Goal: Information Seeking & Learning: Learn about a topic

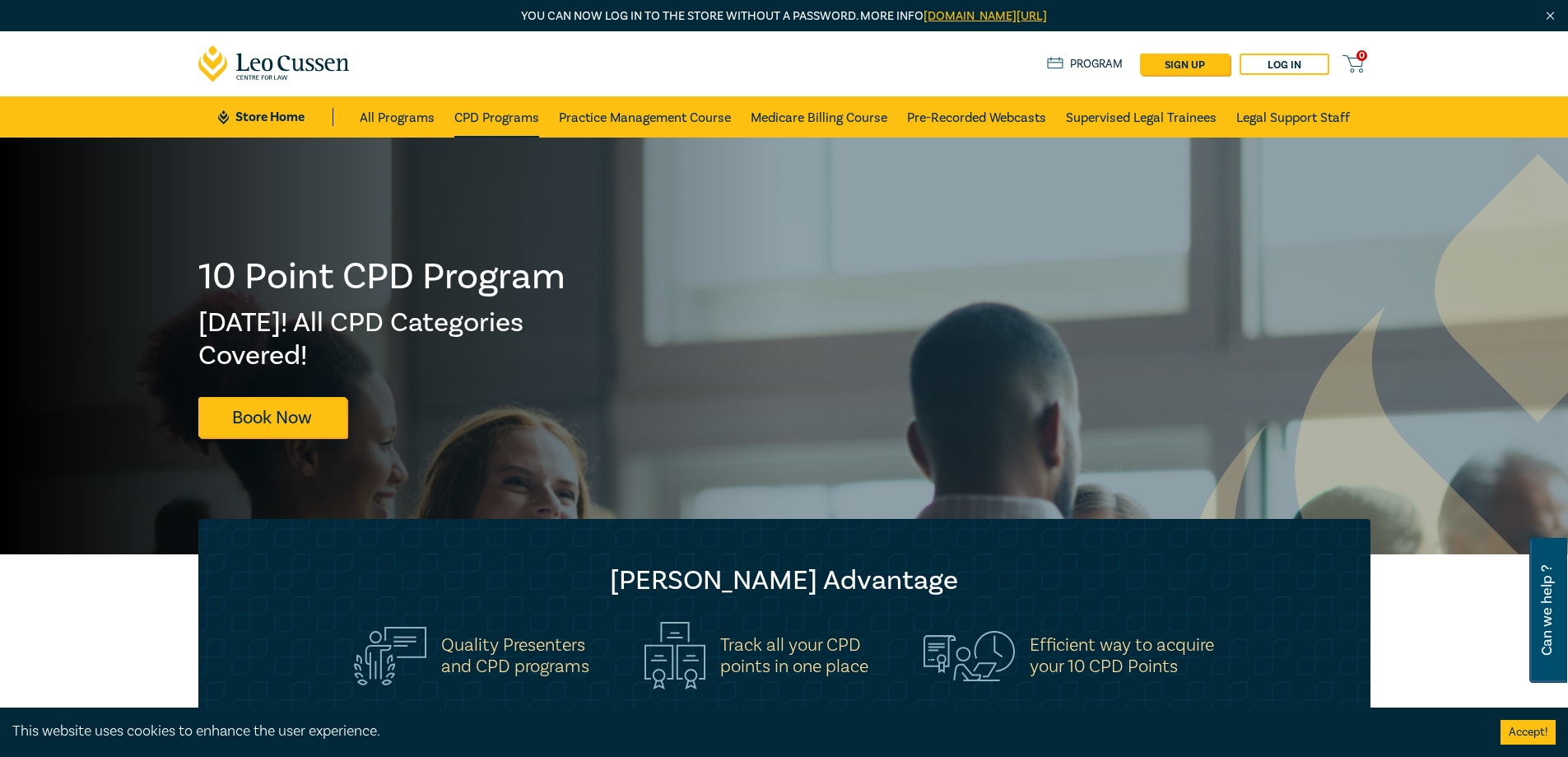
click at [496, 117] on link "CPD Programs" at bounding box center [497, 117] width 85 height 42
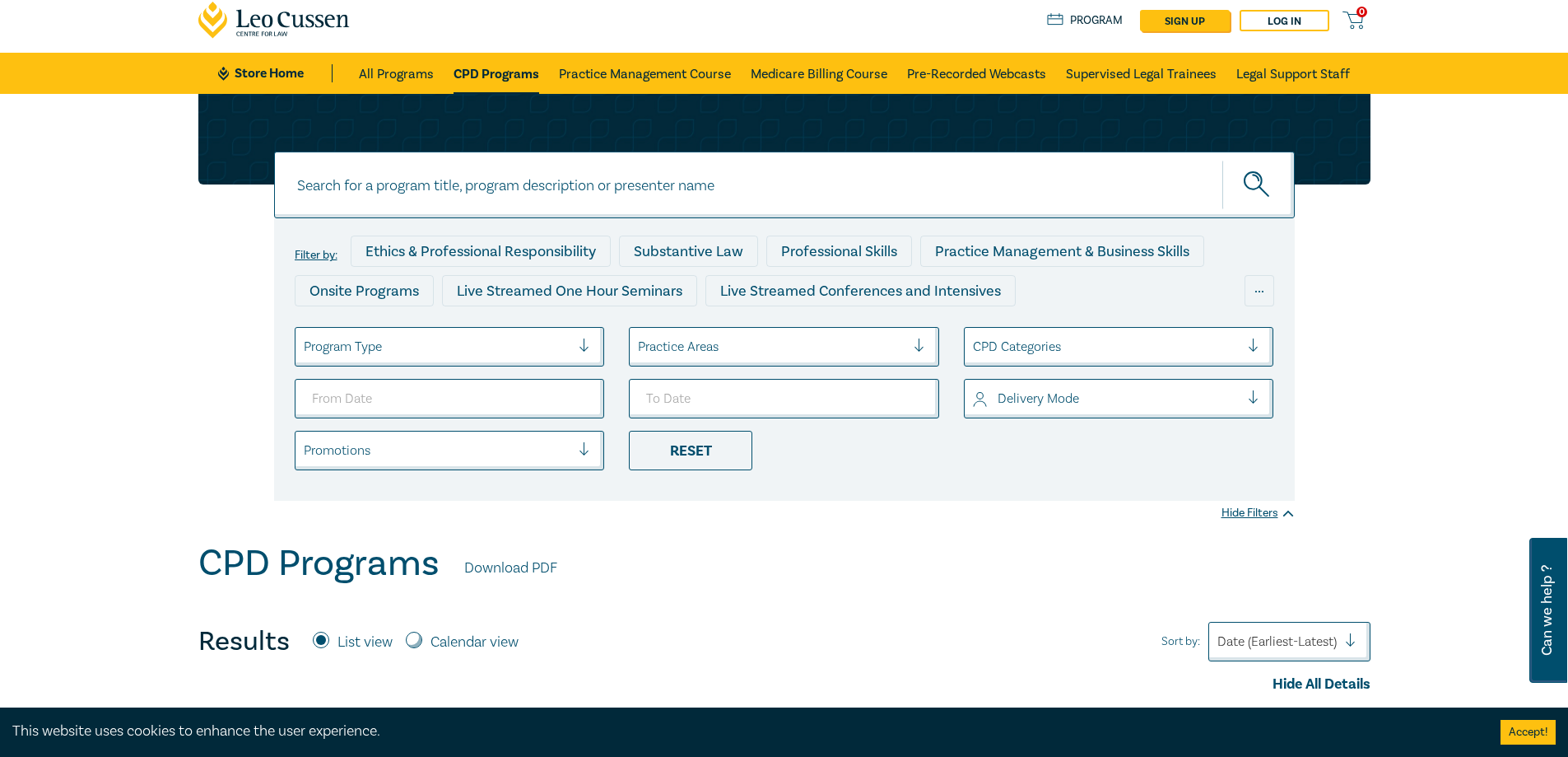
scroll to position [82, 0]
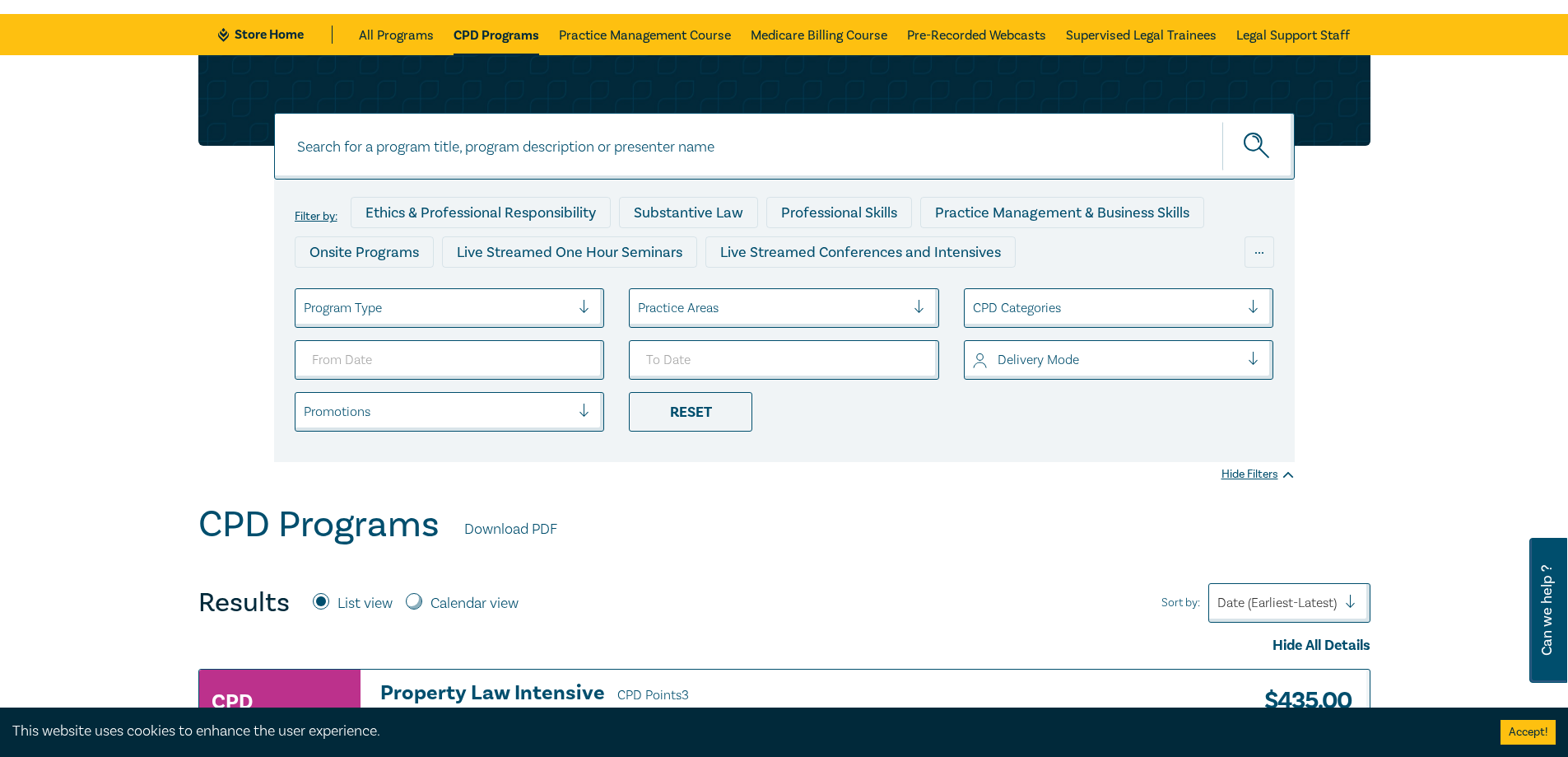
click at [382, 315] on div at bounding box center [438, 308] width 268 height 21
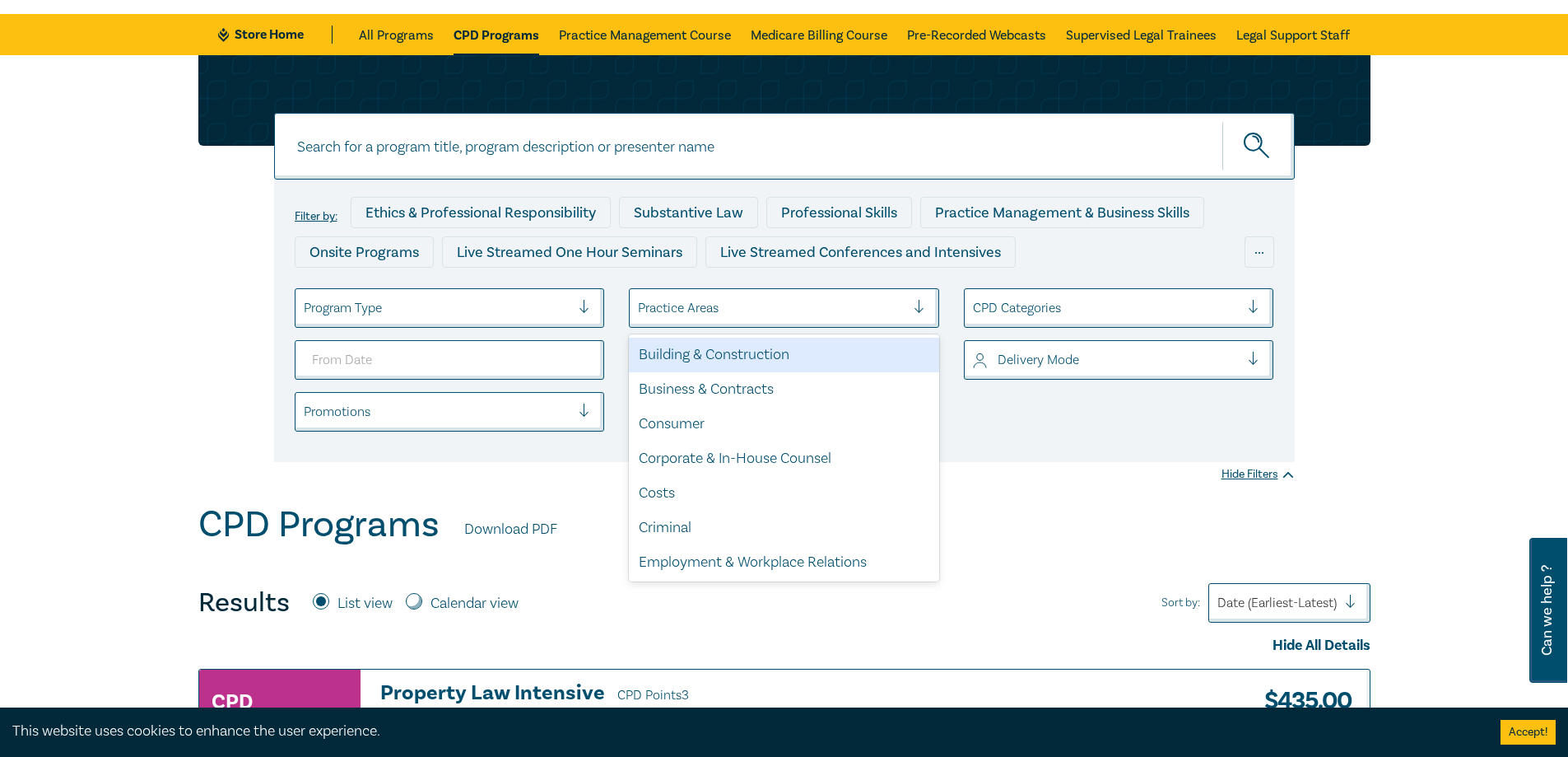
click at [725, 301] on div at bounding box center [772, 308] width 268 height 21
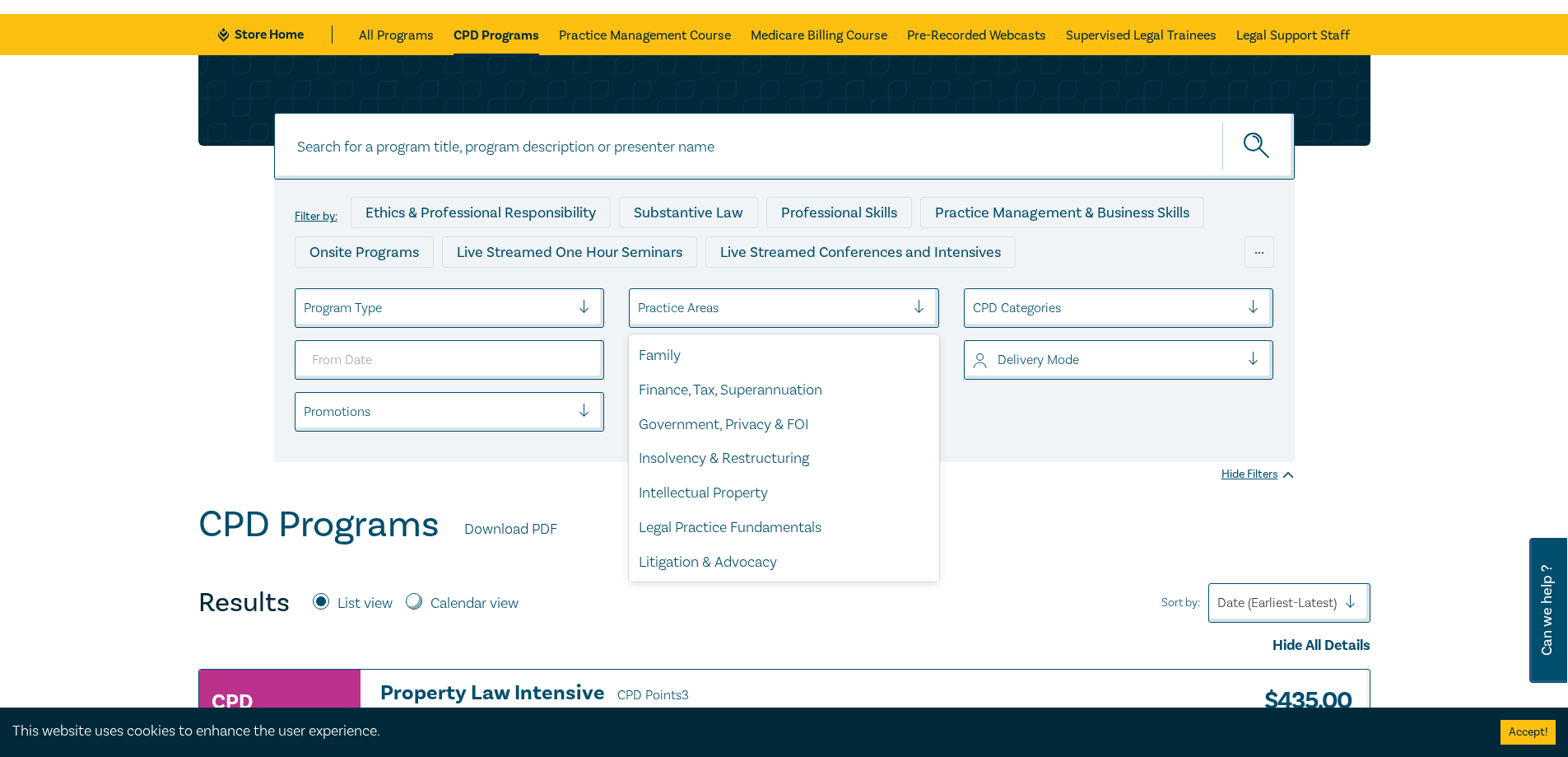
scroll to position [485, 0]
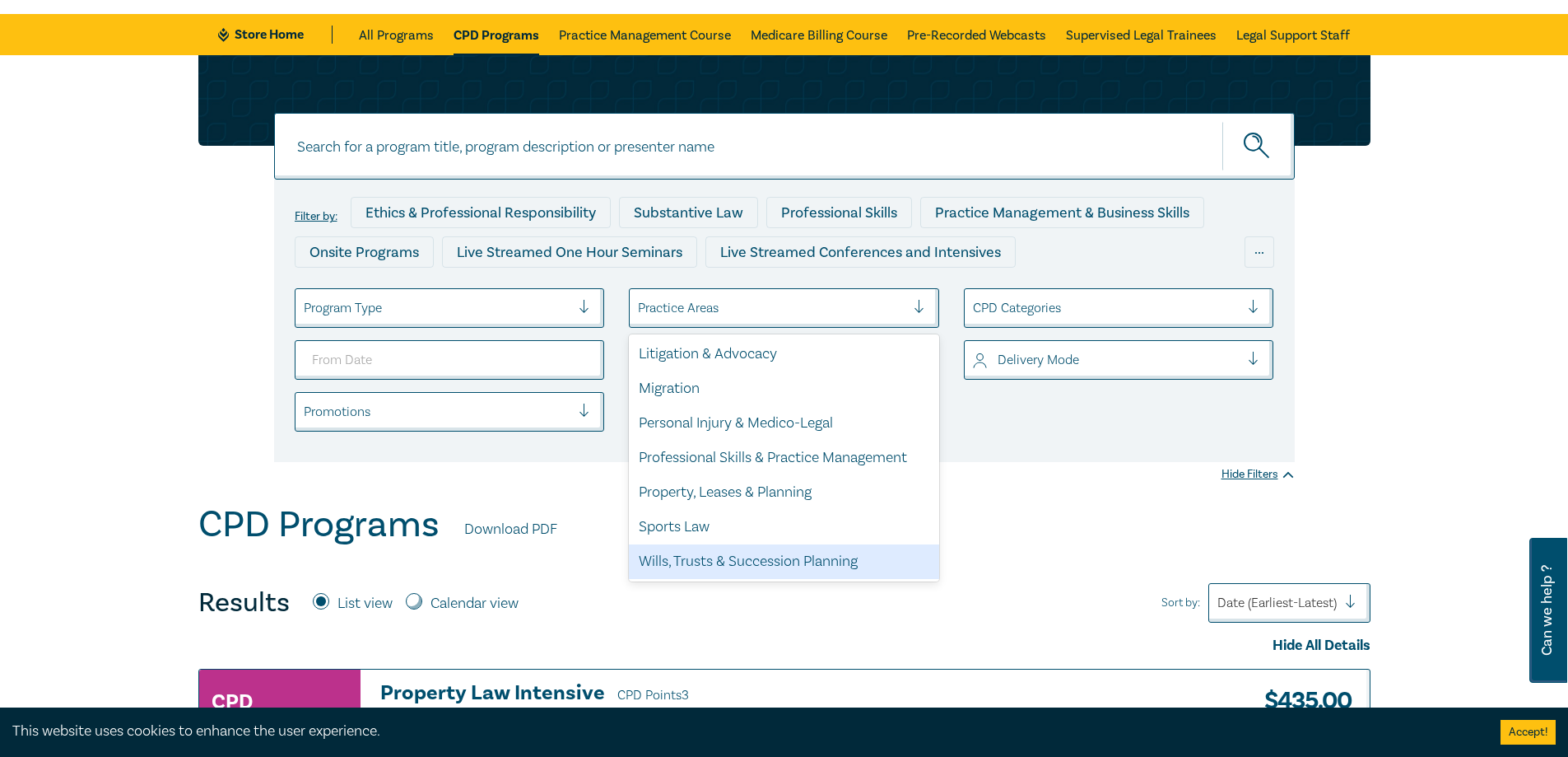
click at [723, 564] on div "Wills, Trusts & Succession Planning" at bounding box center [783, 561] width 310 height 34
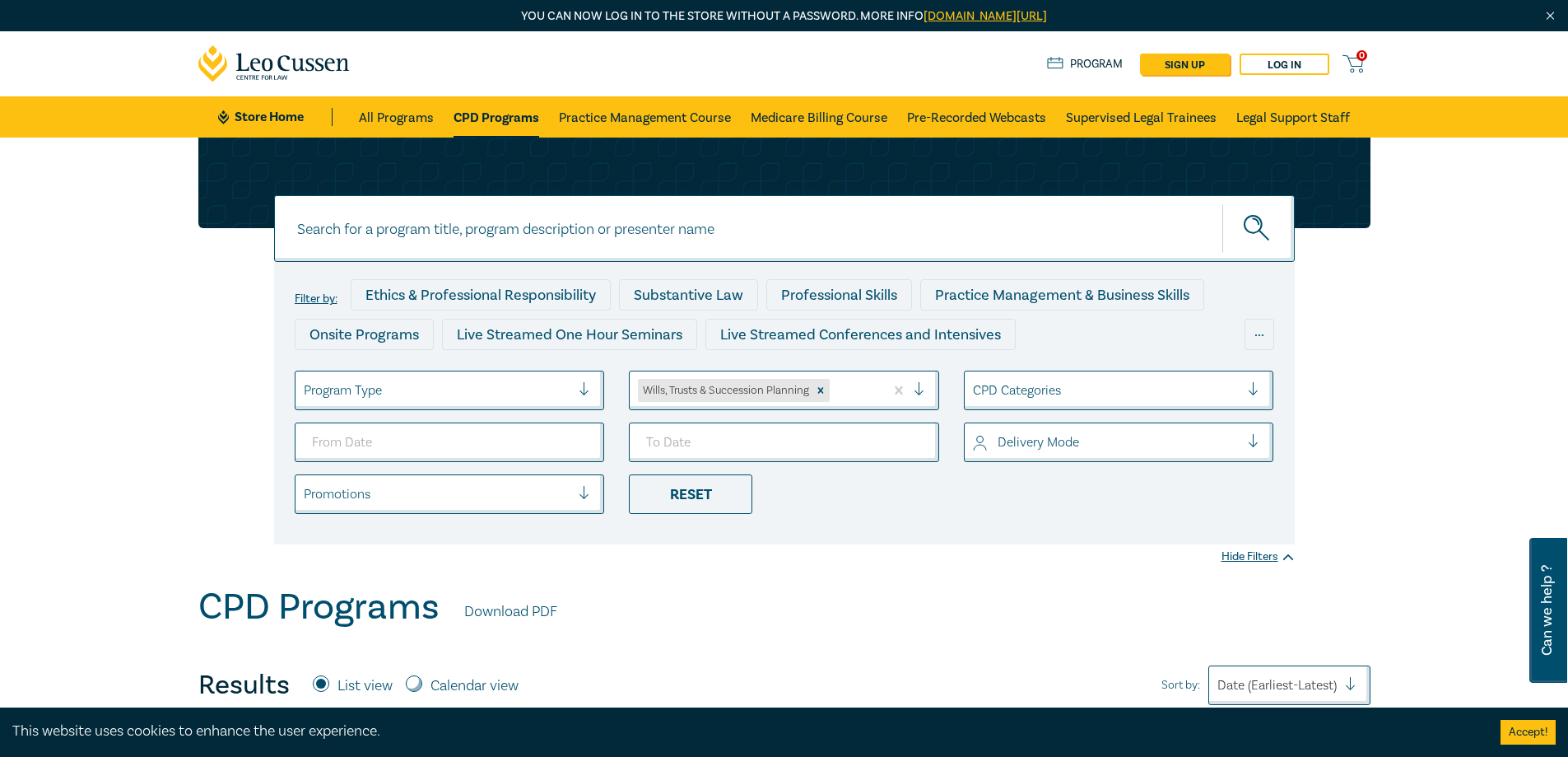
click at [466, 241] on input at bounding box center [784, 228] width 1021 height 66
type input "support staff"
click at [1222, 203] on button "submit" at bounding box center [1259, 228] width 72 height 50
